Goal: Book appointment/travel/reservation

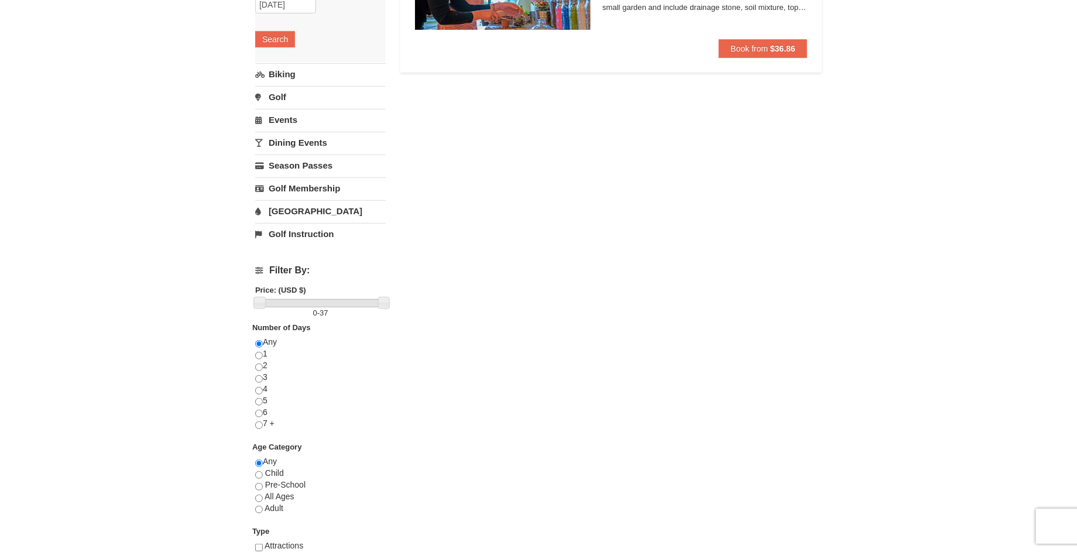
scroll to position [195, 0]
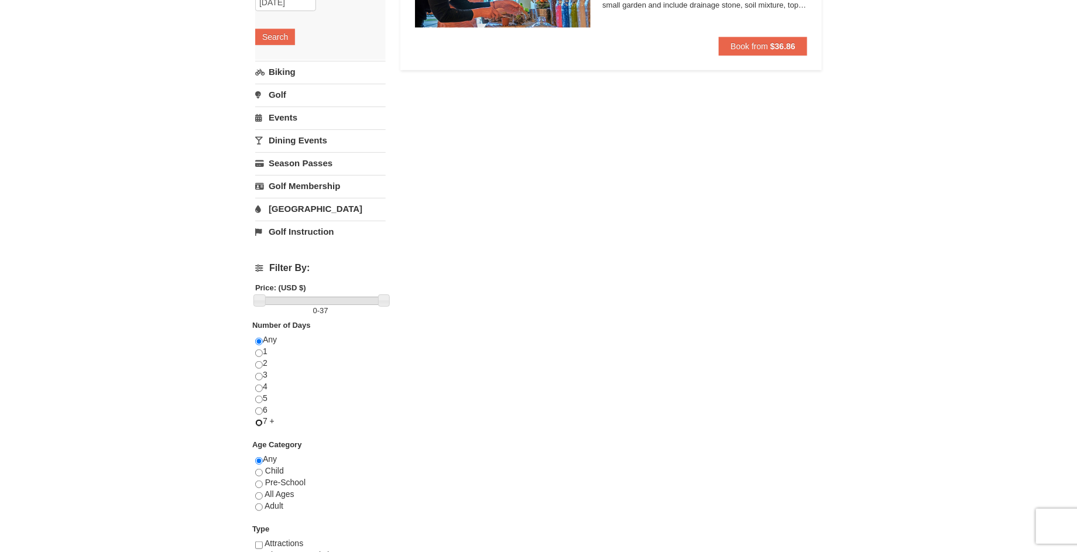
click at [256, 424] on input "radio" at bounding box center [259, 423] width 8 height 8
radio input "true"
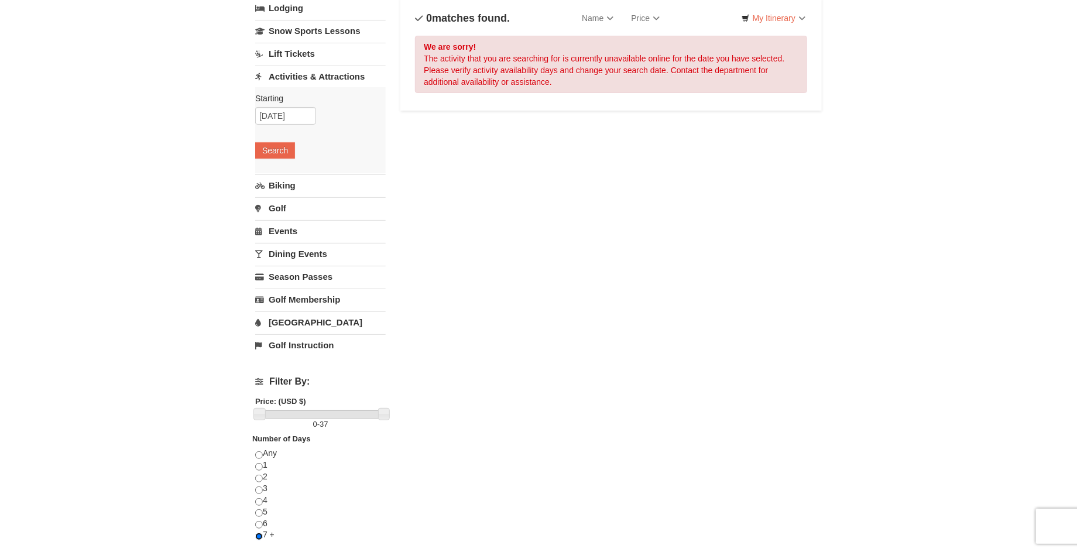
scroll to position [0, 0]
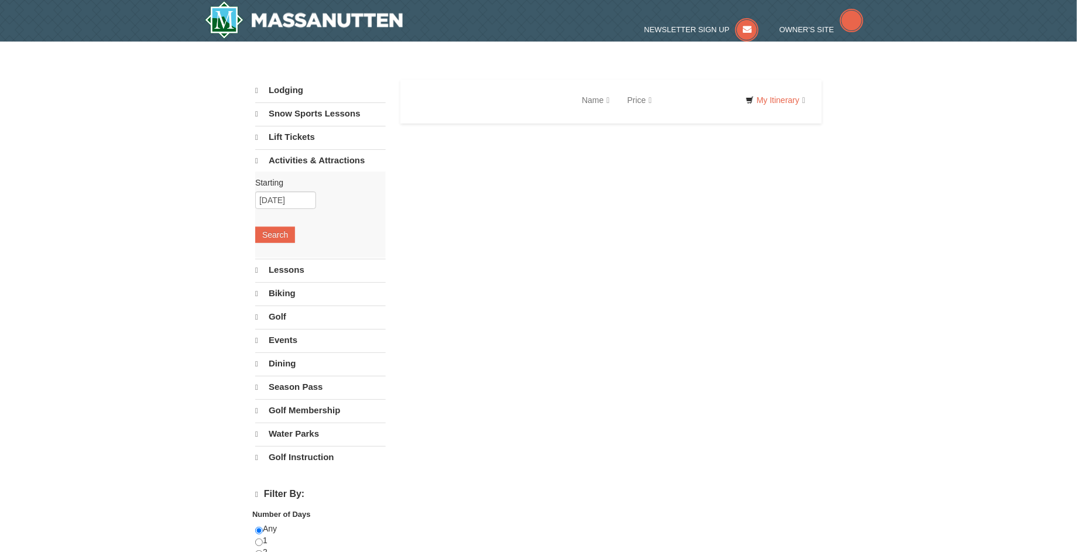
select select "9"
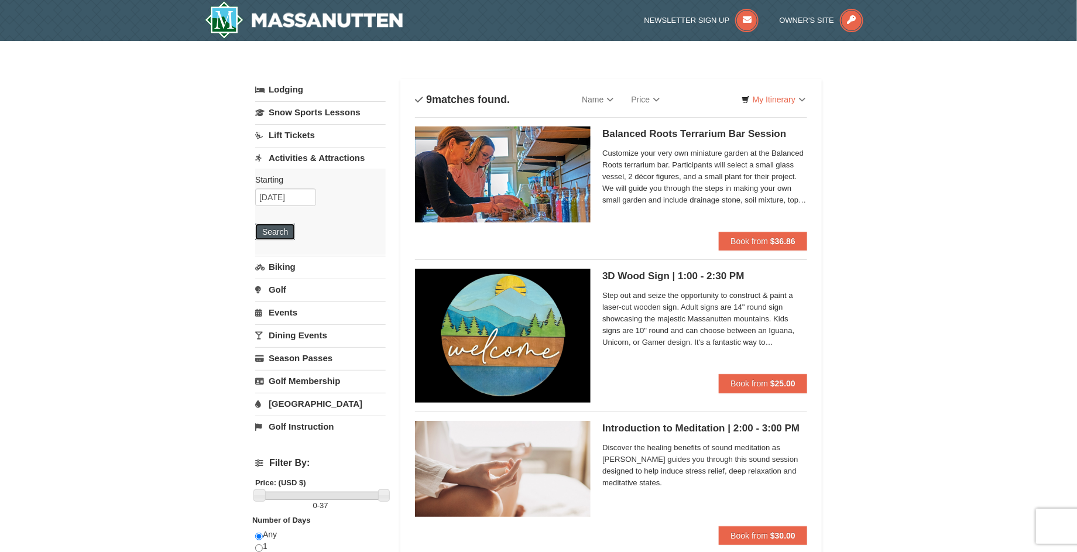
click at [275, 235] on button "Search" at bounding box center [275, 232] width 40 height 16
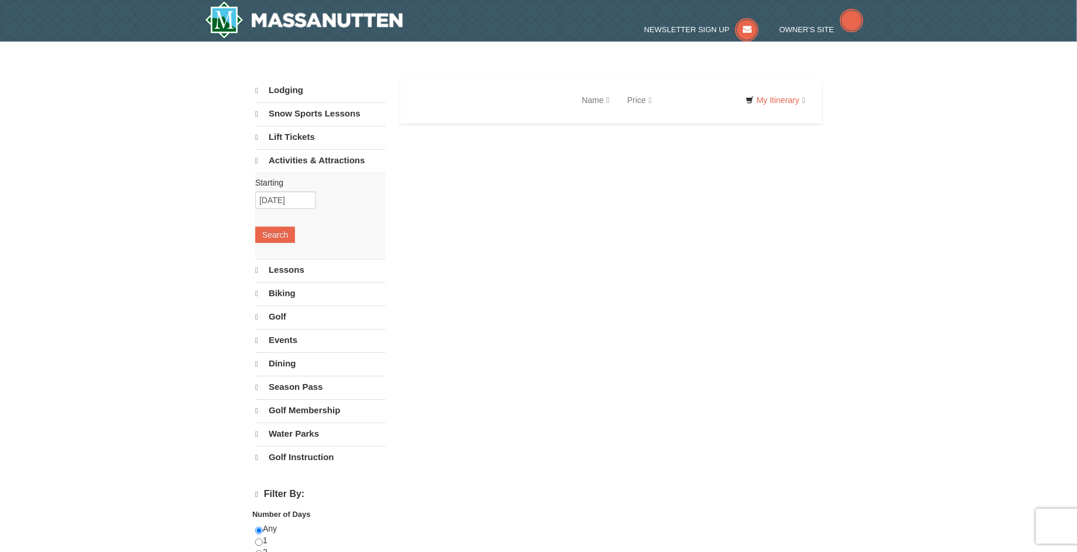
select select "9"
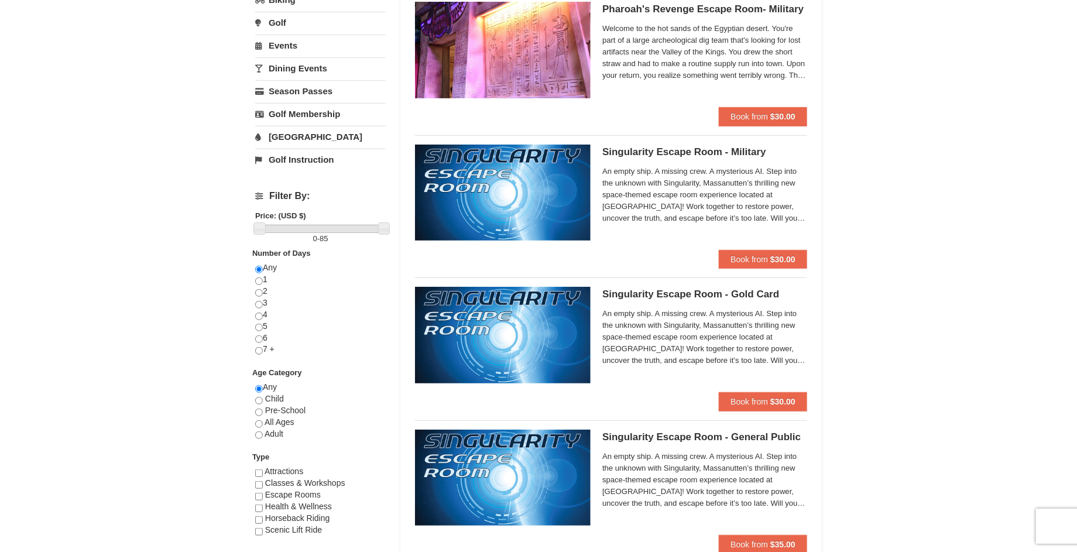
scroll to position [271, 0]
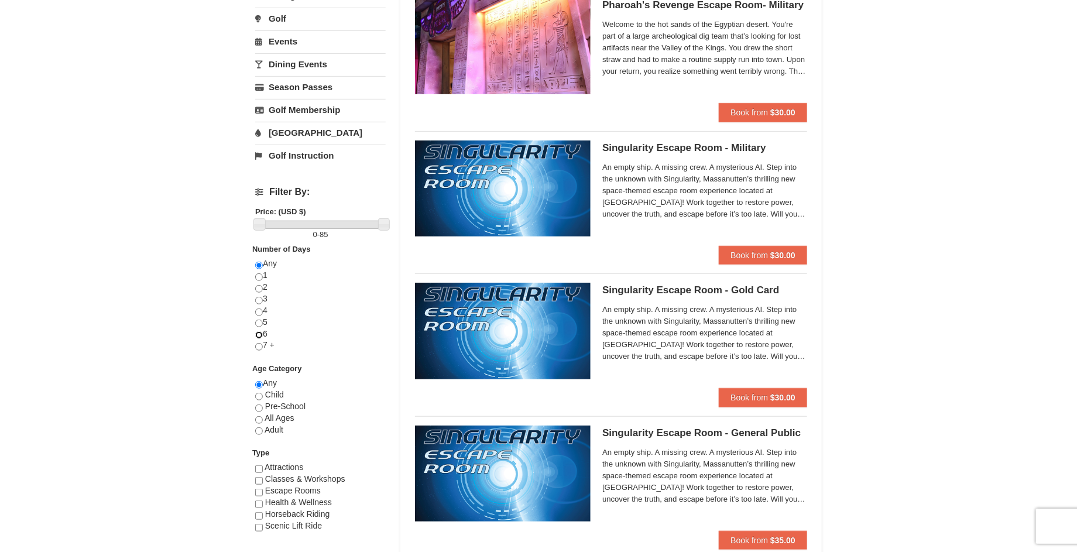
click at [257, 336] on input "radio" at bounding box center [259, 335] width 8 height 8
radio input "true"
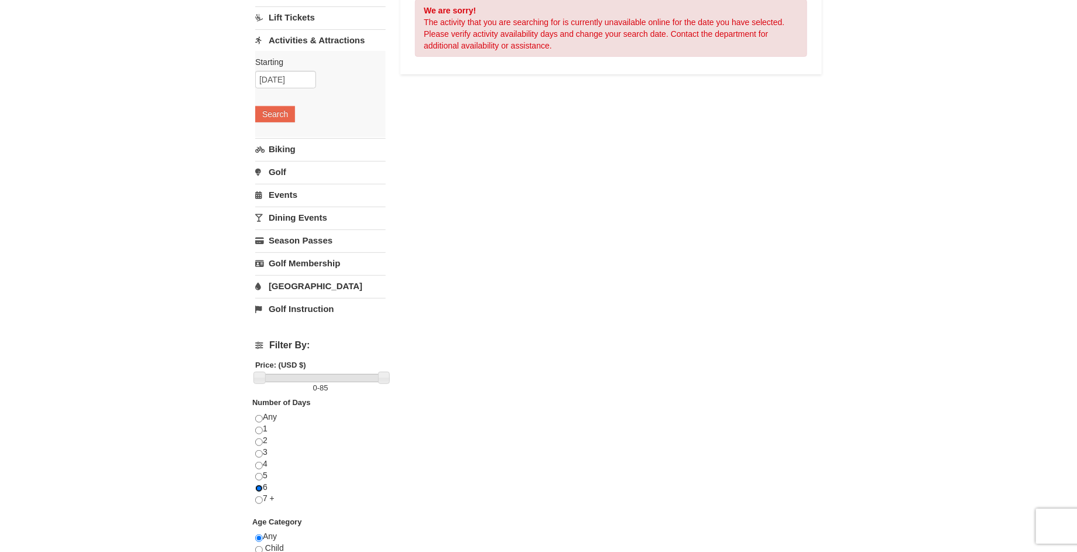
scroll to position [0, 0]
